Goal: Communication & Community: Answer question/provide support

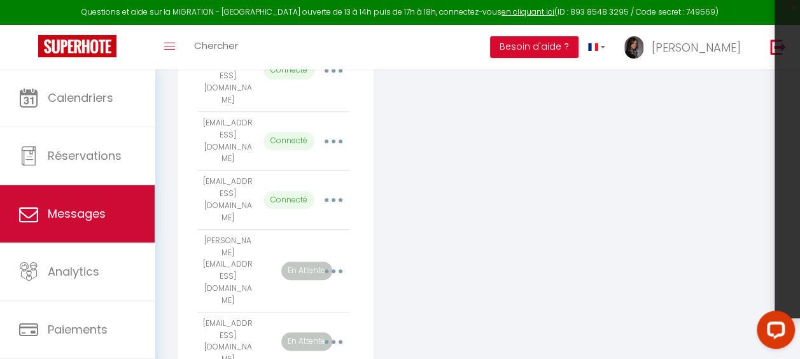
scroll to position [371, 0]
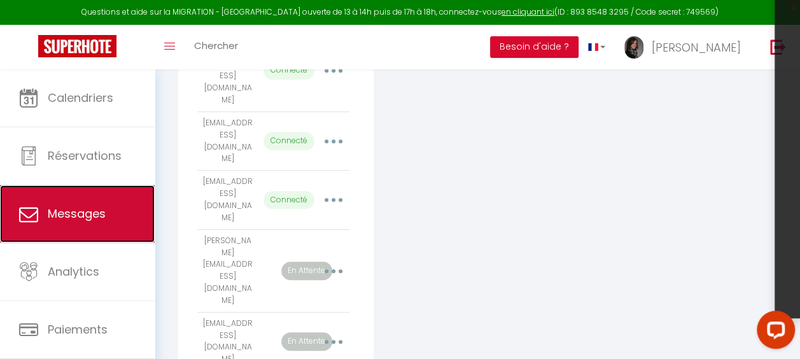
click at [97, 206] on span "Messages" at bounding box center [77, 214] width 58 height 16
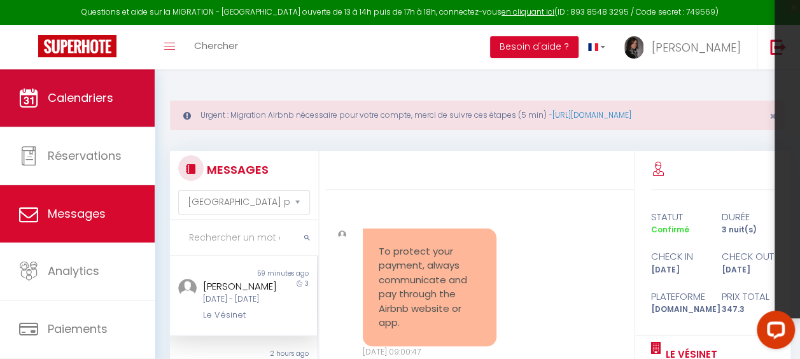
scroll to position [5354, 0]
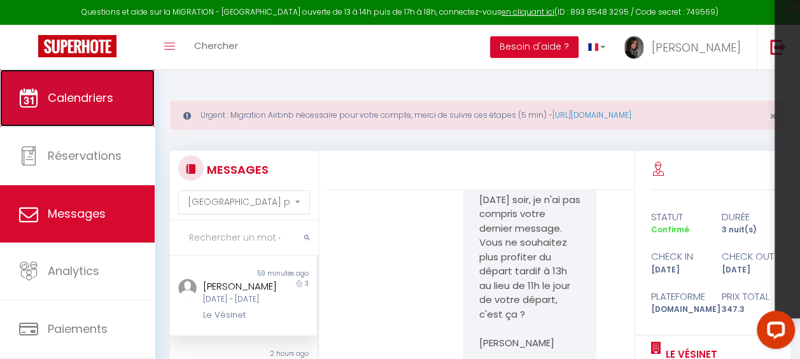
click at [82, 115] on link "Calendriers" at bounding box center [77, 97] width 155 height 57
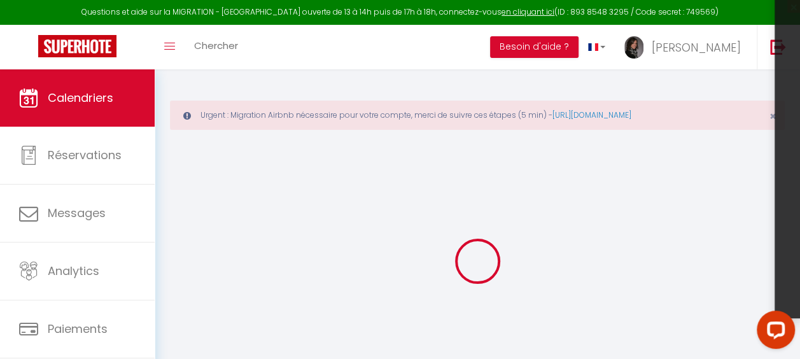
select select
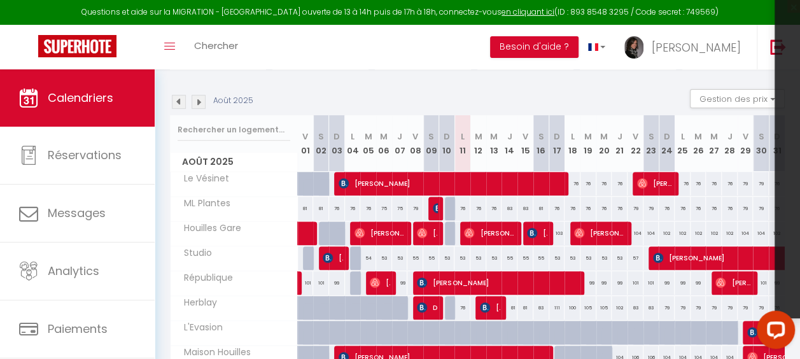
scroll to position [178, 0]
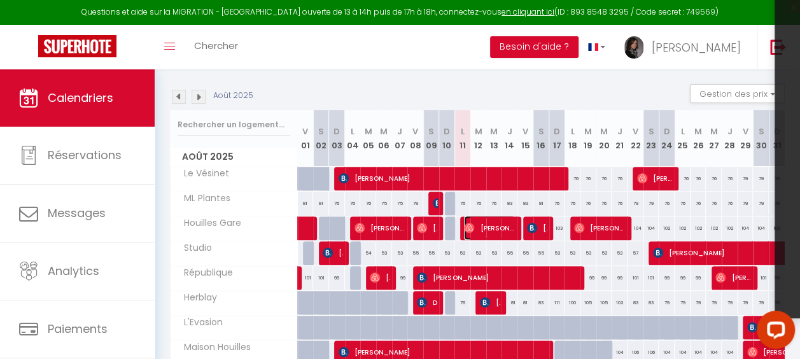
click at [481, 222] on span "[PERSON_NAME]" at bounding box center [489, 228] width 51 height 24
select select "OK"
select select "0"
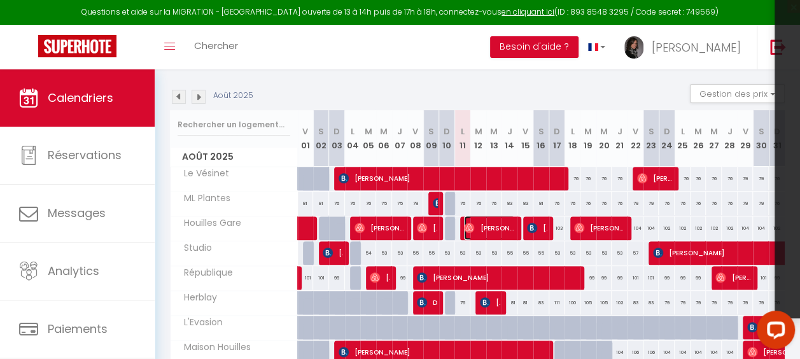
select select "1"
select select
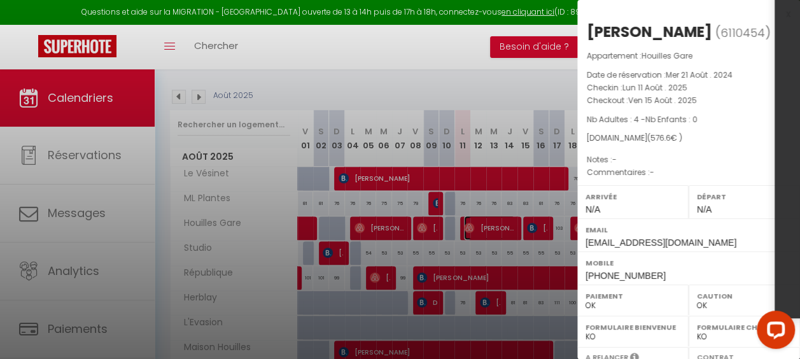
scroll to position [268, 0]
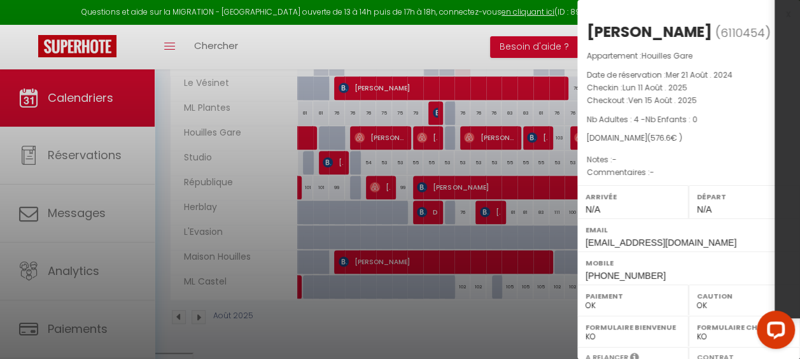
click at [644, 174] on p "Commentaires : -" at bounding box center [689, 172] width 204 height 13
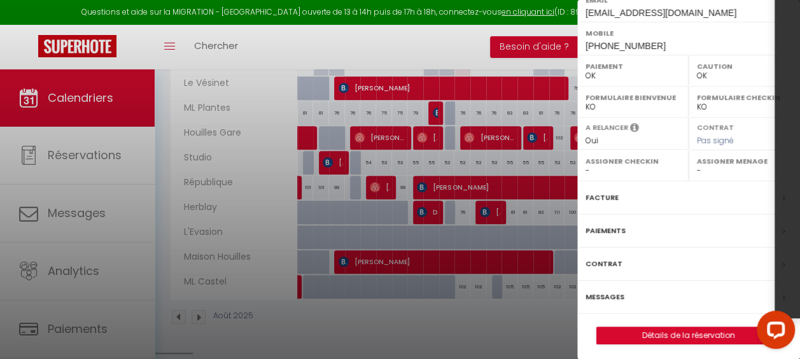
scroll to position [231, 0]
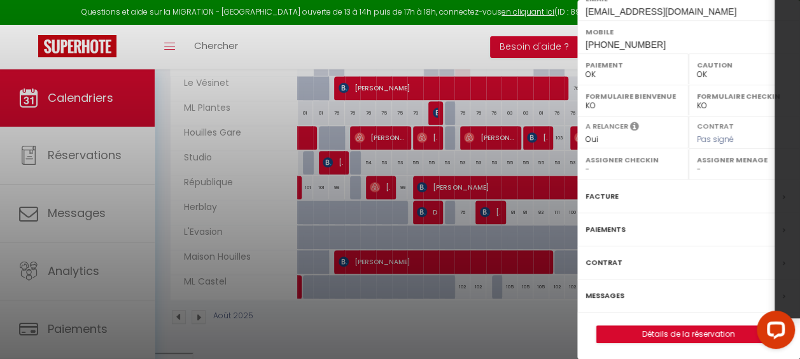
click at [592, 289] on label "Messages" at bounding box center [605, 295] width 39 height 13
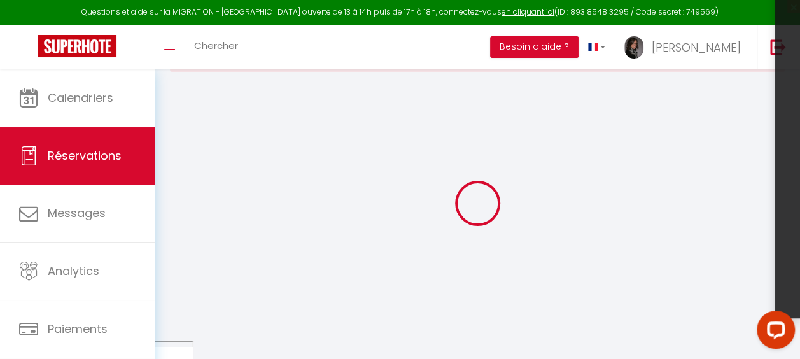
scroll to position [69, 0]
select select
checkbox input "false"
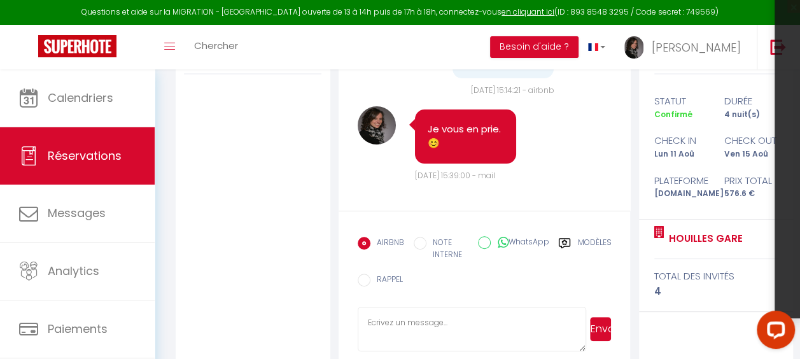
scroll to position [271, 0]
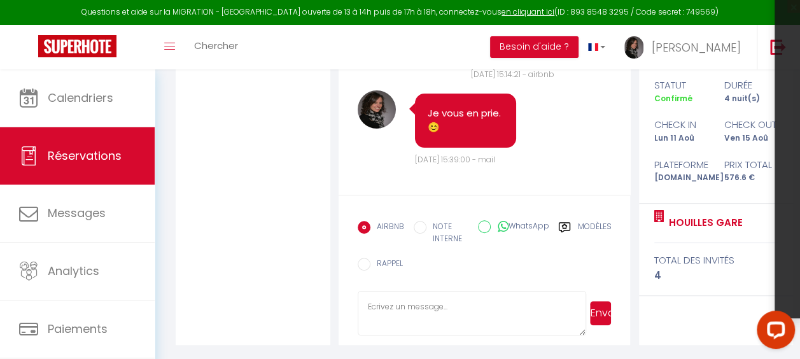
click at [390, 308] on textarea at bounding box center [472, 313] width 229 height 45
type textarea "Bonjour [PERSON_NAME],"
click at [386, 320] on textarea "Bonjour [PERSON_NAME]," at bounding box center [472, 313] width 229 height 45
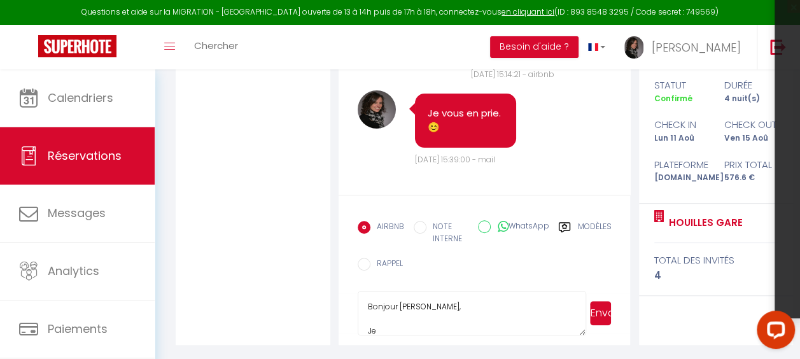
drag, startPoint x: 397, startPoint y: 323, endPoint x: 320, endPoint y: 280, distance: 87.8
click at [320, 280] on div "Notifications We may analyze messages for safety, support, product enhancement,…" at bounding box center [485, 182] width 618 height 326
paste textarea "[Prénom], Je souhaitais vous prévenir de deux petits points avant votre arrivée…"
drag, startPoint x: 434, startPoint y: 297, endPoint x: 397, endPoint y: 301, distance: 36.6
click at [397, 301] on textarea "Bonjour [Prénom], Je souhaitais vous prévenir de deux petits points avant votre…" at bounding box center [472, 313] width 229 height 45
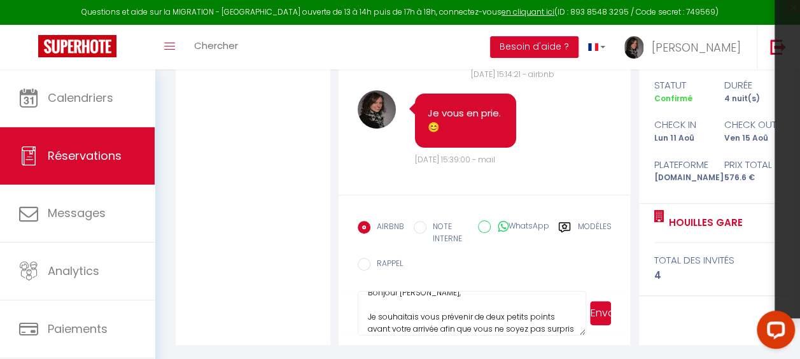
scroll to position [25, 0]
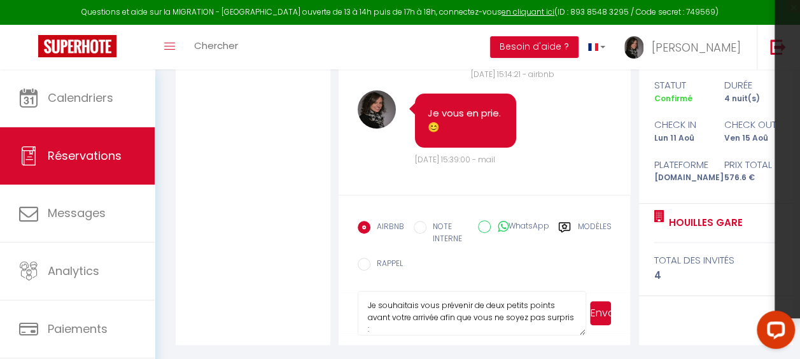
click at [525, 299] on textarea "Bonjour [PERSON_NAME], Je souhaitais vous prévenir de deux petits points avant …" at bounding box center [472, 313] width 229 height 45
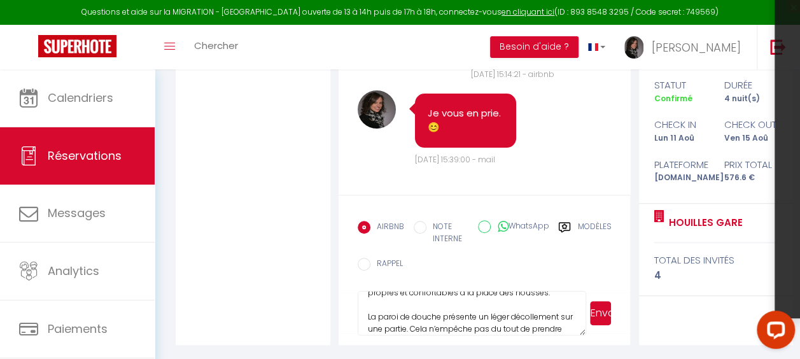
scroll to position [158, 0]
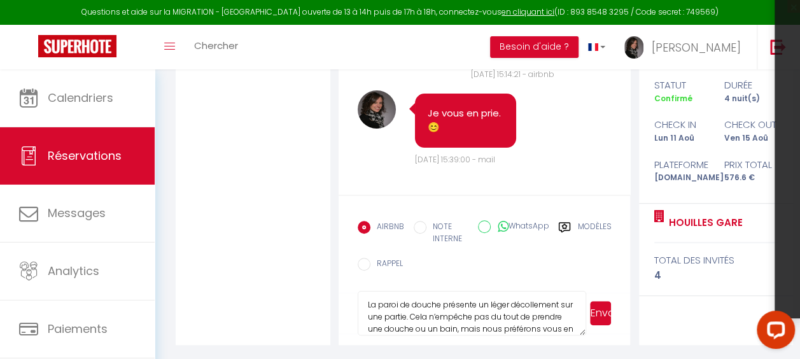
click at [367, 313] on textarea "Bonjour [PERSON_NAME], Je souhaitais vous prévenir de deux points avant votre a…" at bounding box center [472, 313] width 229 height 45
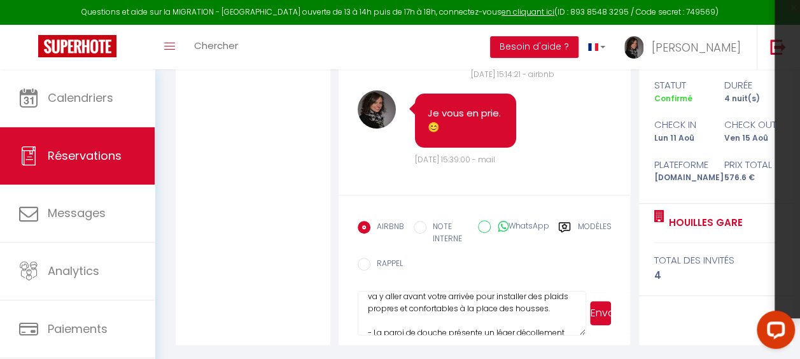
scroll to position [117, 0]
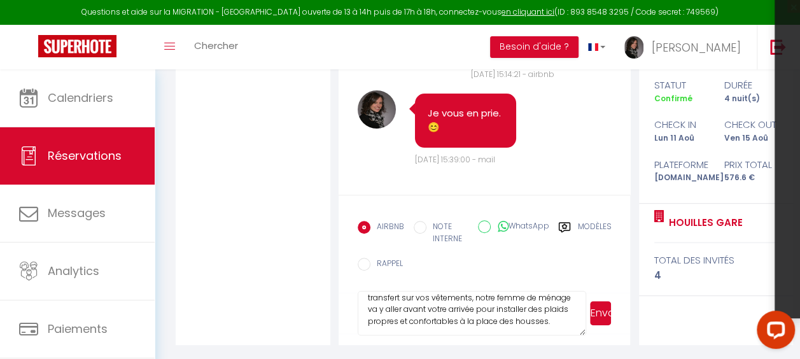
drag, startPoint x: 415, startPoint y: 309, endPoint x: 449, endPoint y: 307, distance: 33.8
click at [449, 307] on textarea "Bonjour [PERSON_NAME], Je souhaitais vous prévenir de deux points avant votre a…" at bounding box center [472, 313] width 229 height 45
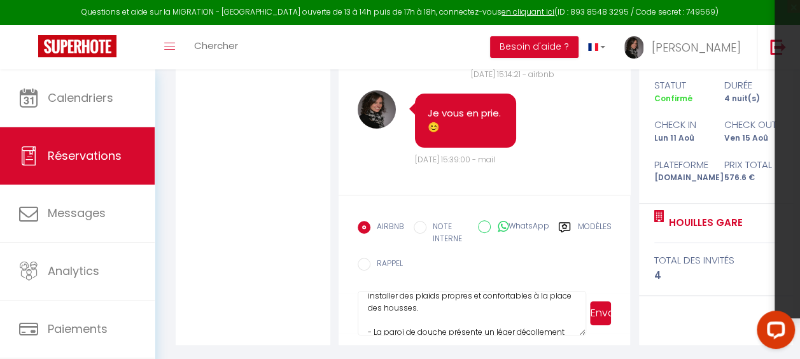
scroll to position [168, 0]
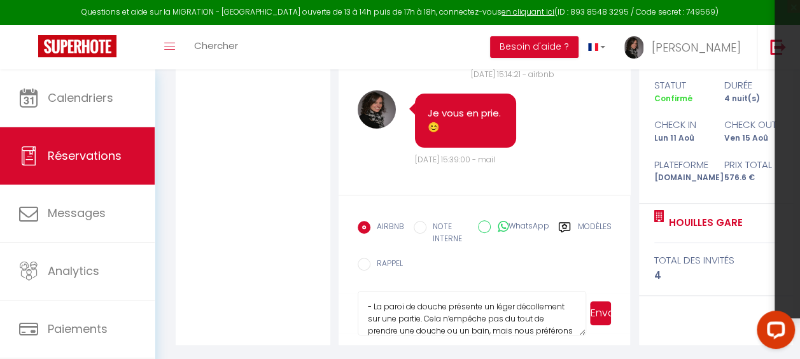
drag, startPoint x: 517, startPoint y: 306, endPoint x: 495, endPoint y: 302, distance: 22.6
click at [495, 302] on textarea "Bonjour [PERSON_NAME], Je souhaitais vous prévenir de deux points avant votre a…" at bounding box center [472, 313] width 229 height 45
drag, startPoint x: 491, startPoint y: 320, endPoint x: 516, endPoint y: 322, distance: 25.0
click at [516, 322] on textarea "Bonjour [PERSON_NAME], Je souhaitais vous prévenir de deux points avant votre a…" at bounding box center [472, 313] width 229 height 45
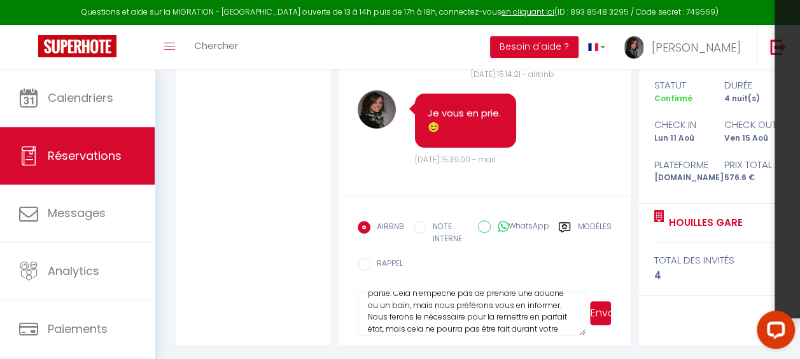
scroll to position [216, 0]
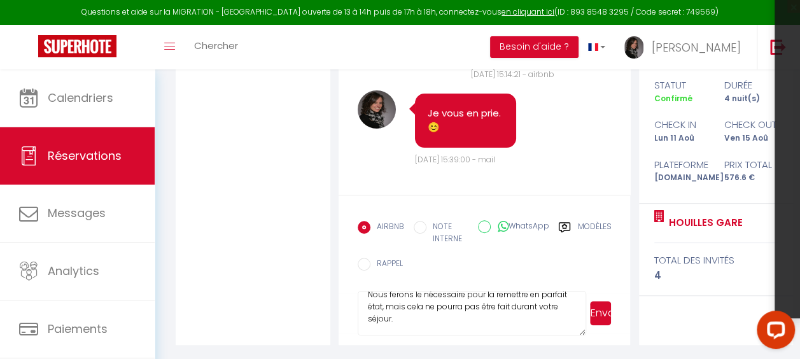
drag, startPoint x: 437, startPoint y: 318, endPoint x: 336, endPoint y: 322, distance: 101.3
click at [336, 322] on div "We may analyze messages for safety, support, product enhancement, or other purp…" at bounding box center [484, 182] width 309 height 326
paste textarea "Pouvez-vous me confirmer que cela ne pose pas de problème pour vous ? Merci pou…"
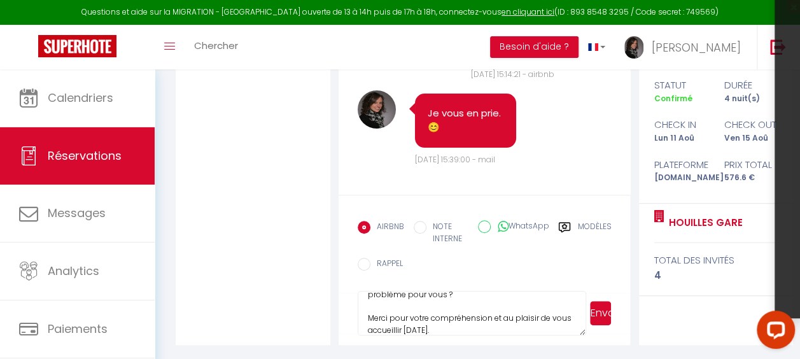
type textarea "Bonjour [PERSON_NAME], Je souhaitais vous prévenir de deux points avant votre a…"
click at [599, 309] on button "Envoyer" at bounding box center [601, 313] width 22 height 24
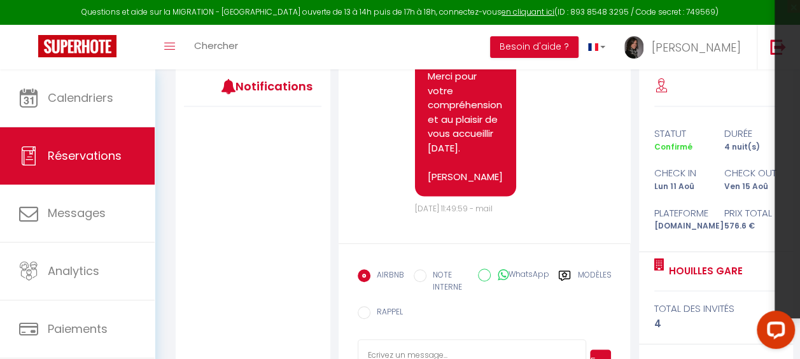
scroll to position [6711, 0]
